Goal: Check status: Check status

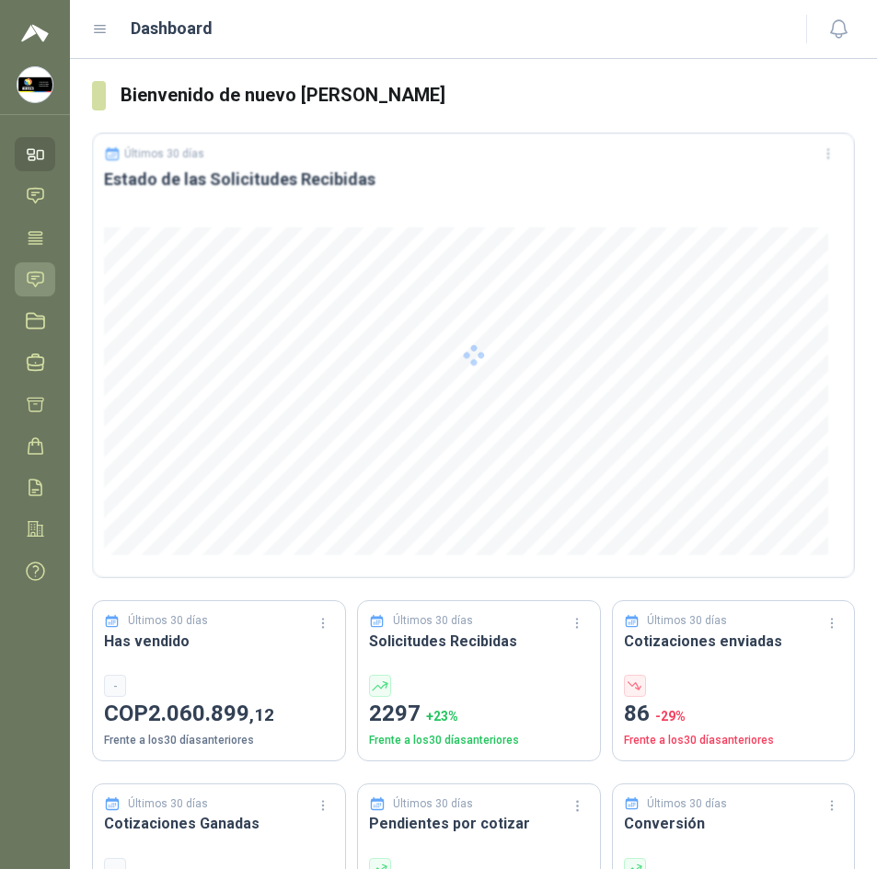
drag, startPoint x: 47, startPoint y: 268, endPoint x: 32, endPoint y: 263, distance: 15.4
click at [47, 268] on link "Solicitudes" at bounding box center [35, 279] width 40 height 34
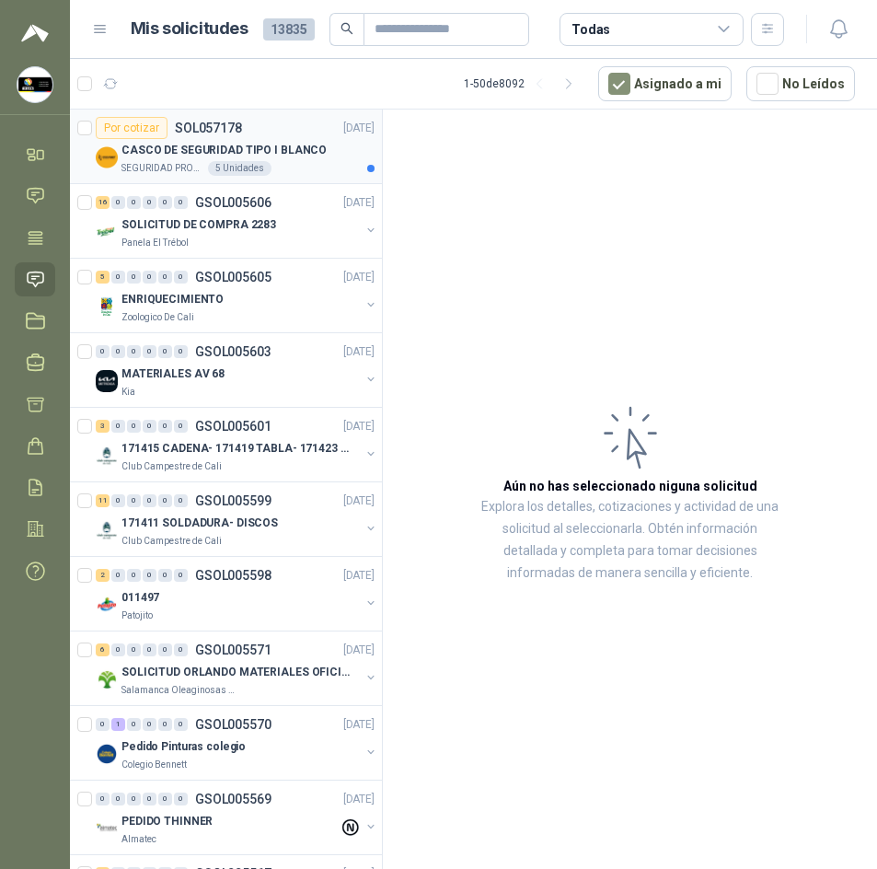
click at [313, 151] on div "CASCO DE SEGURIDAD TIPO I BLANCO" at bounding box center [247, 150] width 253 height 22
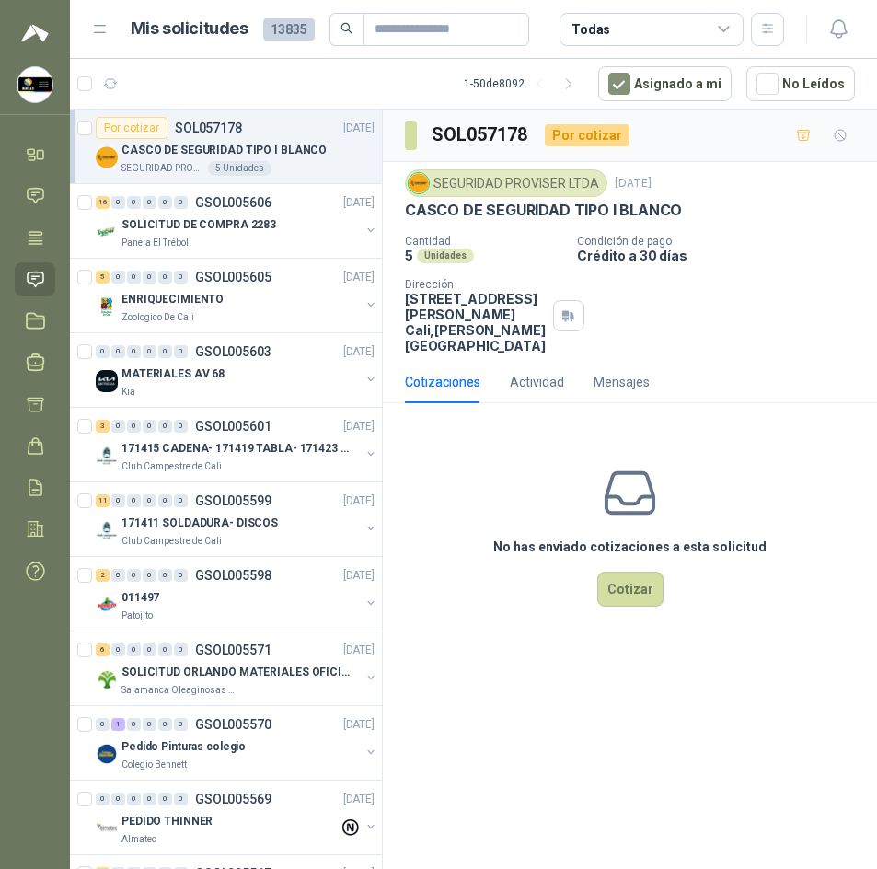
click at [536, 201] on p "CASCO DE SEGURIDAD TIPO I BLANCO" at bounding box center [543, 210] width 277 height 19
click at [536, 203] on p "CASCO DE SEGURIDAD TIPO I BLANCO" at bounding box center [543, 210] width 277 height 19
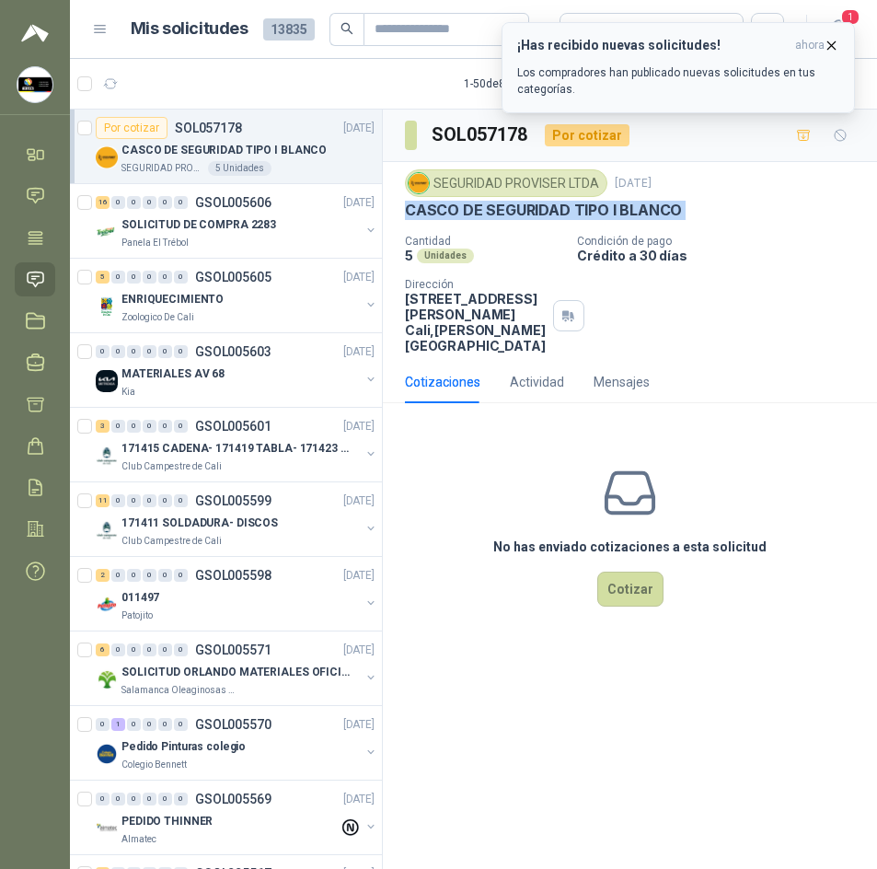
click at [831, 44] on icon "button" at bounding box center [831, 44] width 7 height 7
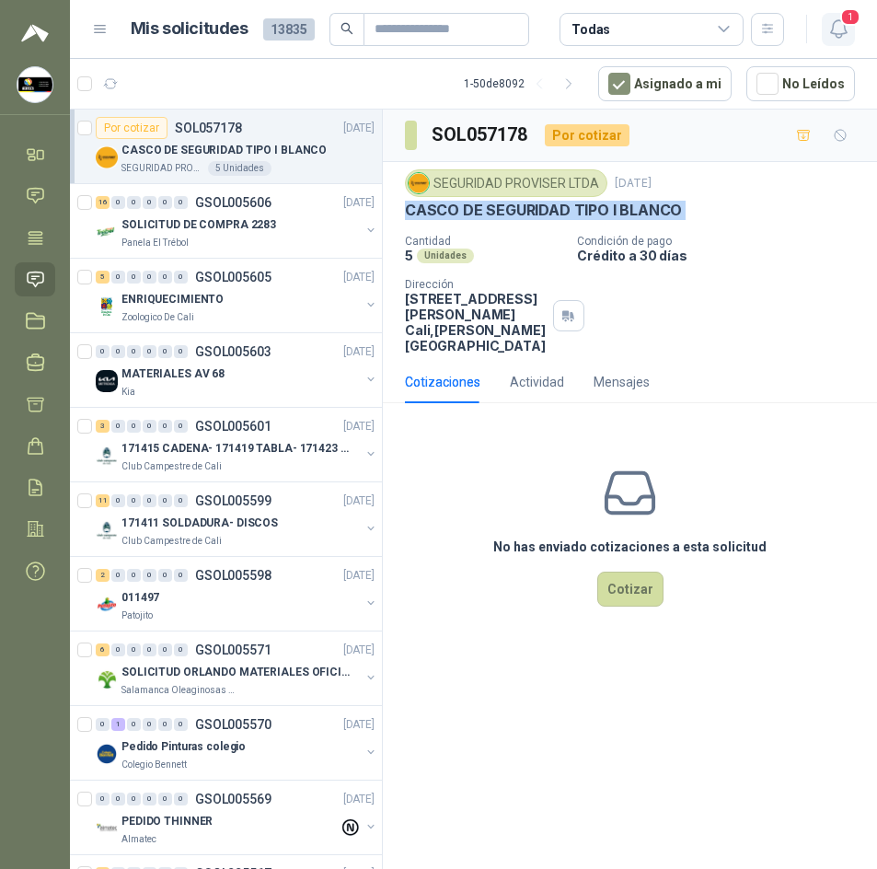
click at [841, 34] on icon "button" at bounding box center [838, 28] width 16 height 17
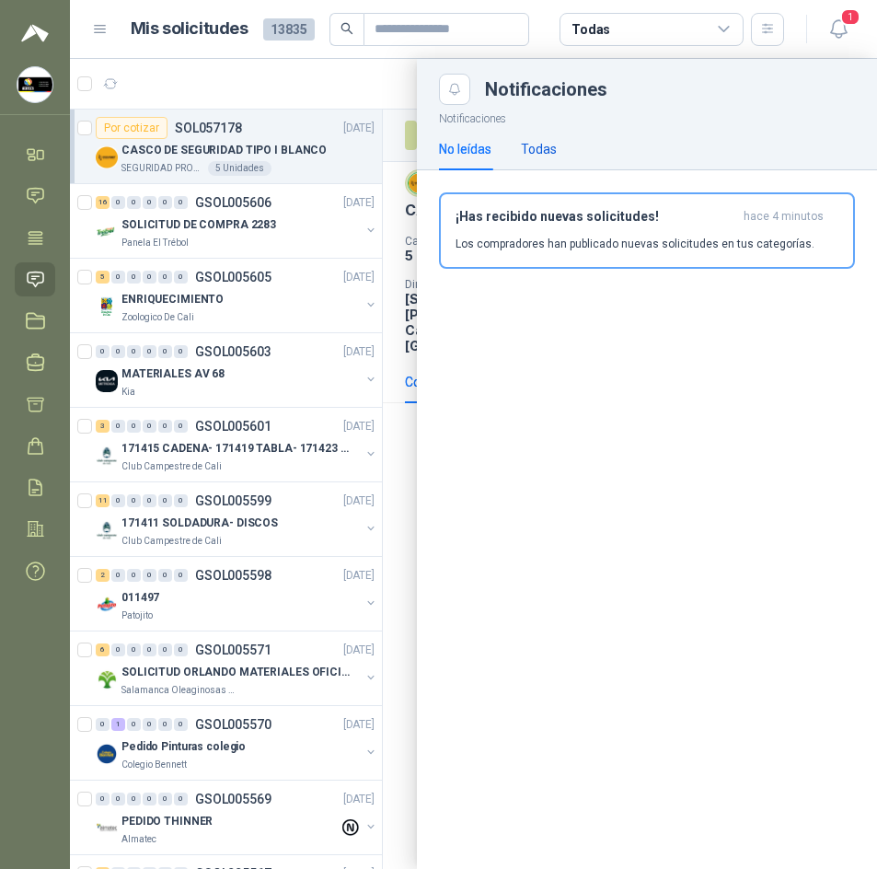
click at [554, 144] on div "Todas" at bounding box center [539, 149] width 36 height 20
